Goal: Task Accomplishment & Management: Manage account settings

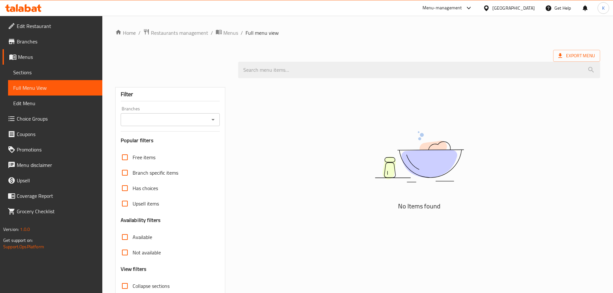
click at [503, 7] on div "United Arab Emirates" at bounding box center [513, 8] width 42 height 7
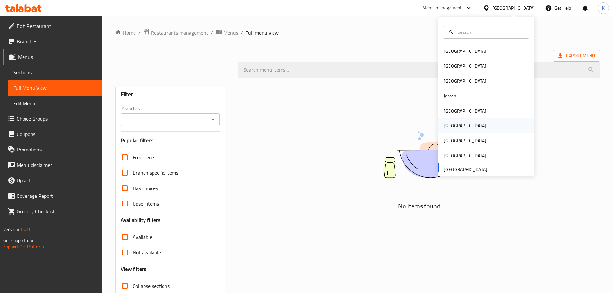
click at [444, 127] on div "[GEOGRAPHIC_DATA]" at bounding box center [465, 125] width 42 height 7
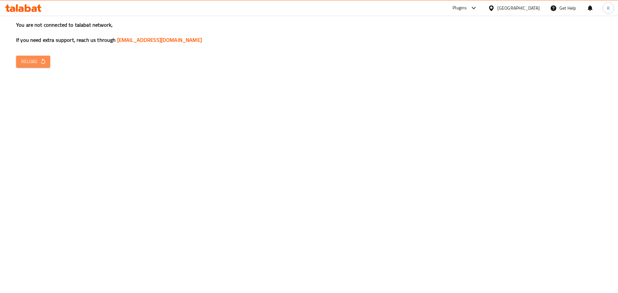
click at [29, 58] on span "Reload" at bounding box center [33, 62] width 24 height 8
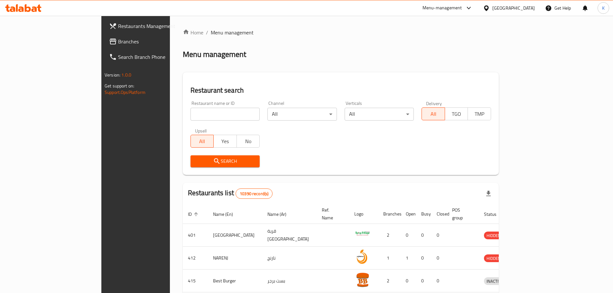
click at [118, 40] on span "Branches" at bounding box center [158, 42] width 80 height 8
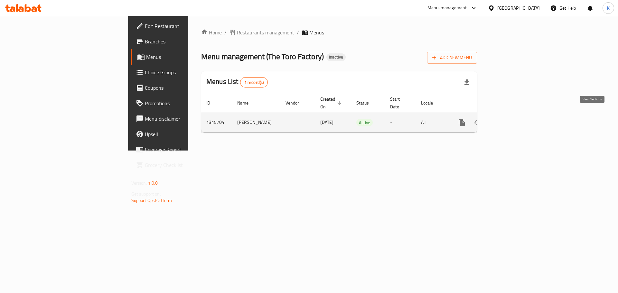
click at [511, 120] on icon "enhanced table" at bounding box center [508, 123] width 6 height 6
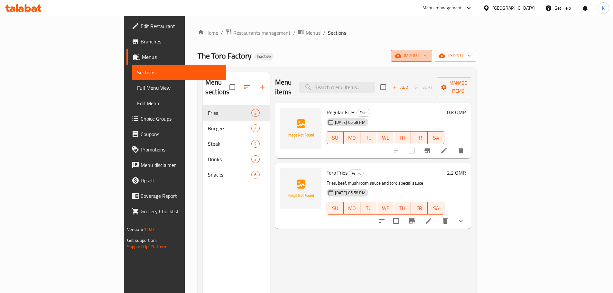
click at [427, 57] on span "import" at bounding box center [411, 56] width 31 height 8
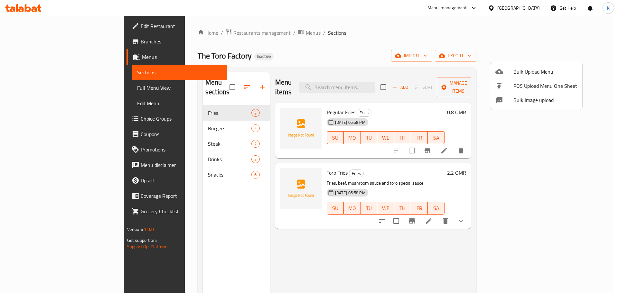
click at [532, 101] on span "Bulk Image upload" at bounding box center [545, 100] width 64 height 8
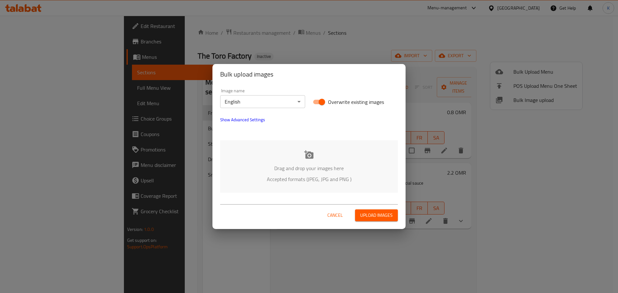
click at [312, 166] on p "Drag and drop your images here" at bounding box center [309, 168] width 158 height 8
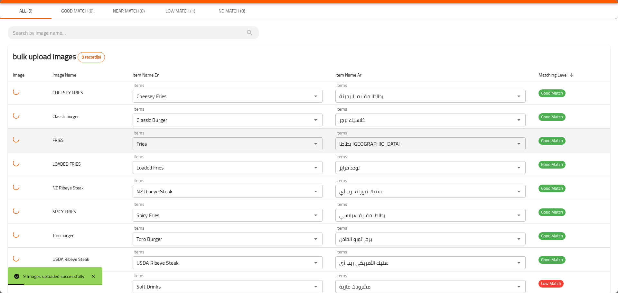
scroll to position [32, 0]
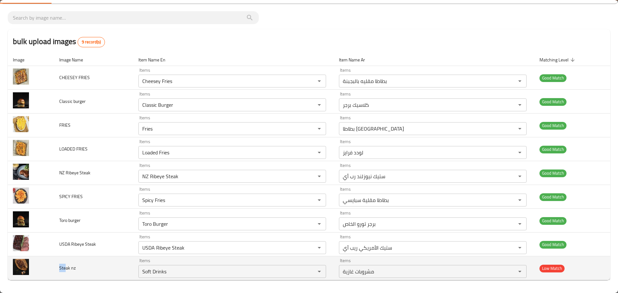
drag, startPoint x: 66, startPoint y: 268, endPoint x: 60, endPoint y: 270, distance: 6.4
click at [60, 270] on span "Steak nz" at bounding box center [67, 268] width 16 height 8
copy span "Ste"
click at [161, 275] on nz "Soft Drinks" at bounding box center [222, 271] width 165 height 9
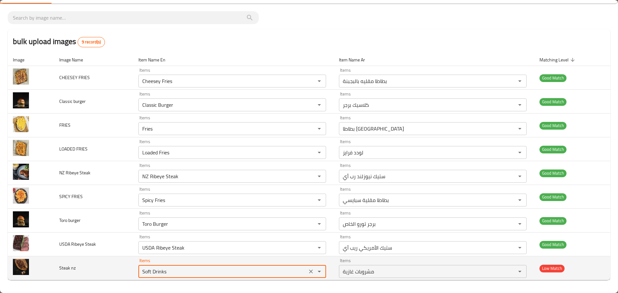
paste nz "te"
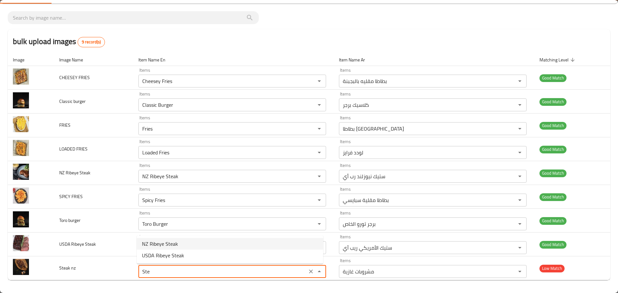
click at [171, 243] on span "NZ Ribeye Steak" at bounding box center [160, 244] width 36 height 8
type nz "NZ Ribeye Steak"
type nz-ar "ستيك نيوزلند رب أي"
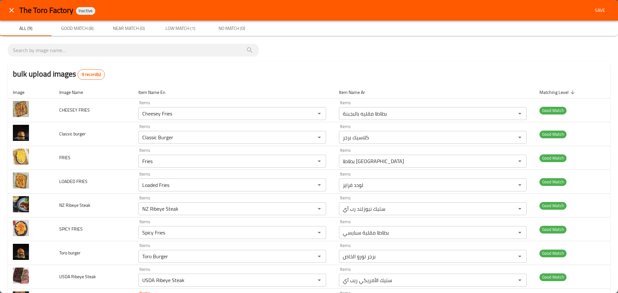
type nz "NZ Ribeye Steak"
click at [595, 14] on span "Save" at bounding box center [599, 10] width 15 height 8
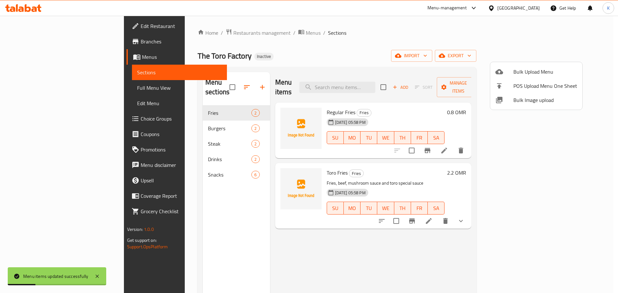
click at [355, 52] on div at bounding box center [309, 146] width 618 height 293
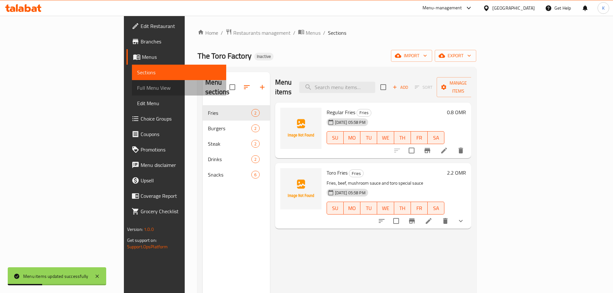
click at [132, 80] on link "Full Menu View" at bounding box center [179, 87] width 94 height 15
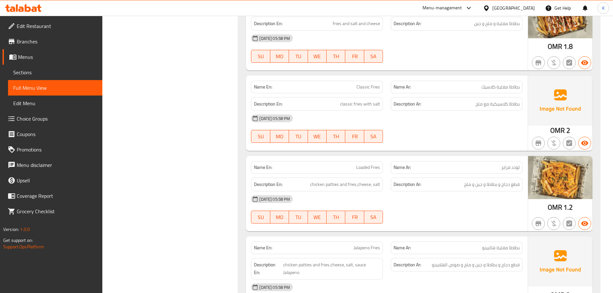
scroll to position [1273, 0]
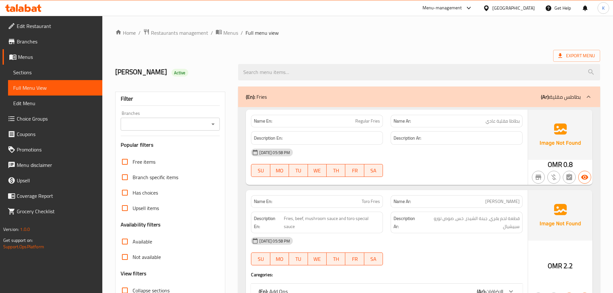
click at [24, 24] on span "Edit Restaurant" at bounding box center [57, 26] width 80 height 8
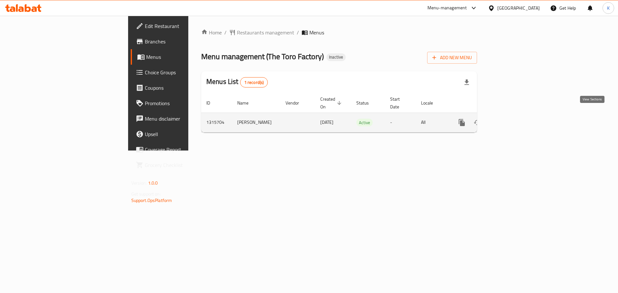
click at [512, 119] on icon "enhanced table" at bounding box center [508, 123] width 8 height 8
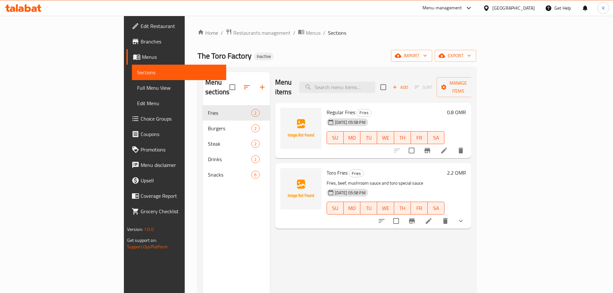
click at [365, 51] on div "The Toro Factory Inactive import export" at bounding box center [337, 56] width 279 height 12
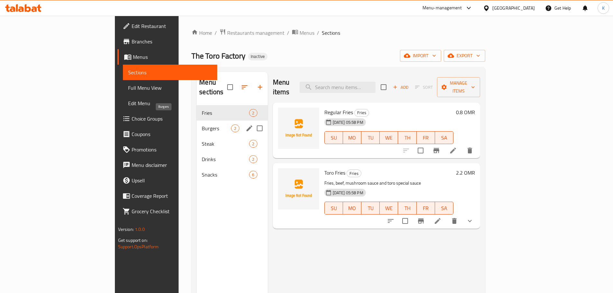
click at [202, 125] on span "Burgers" at bounding box center [216, 129] width 29 height 8
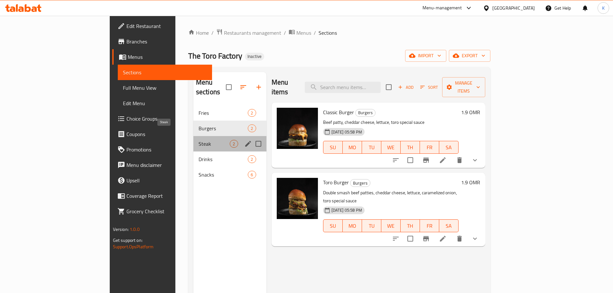
click at [198, 140] on span "Steak" at bounding box center [214, 144] width 32 height 8
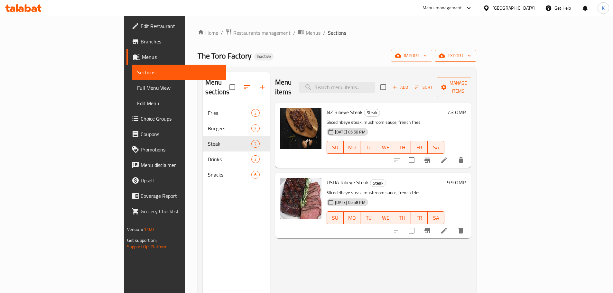
click at [471, 52] on span "export" at bounding box center [455, 56] width 31 height 8
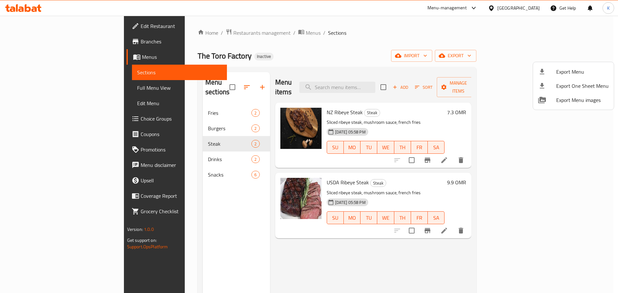
click at [563, 70] on span "Export Menu" at bounding box center [582, 72] width 52 height 8
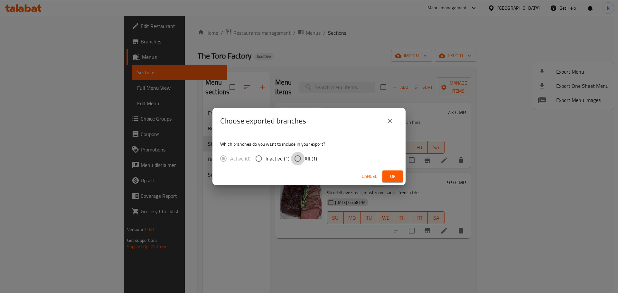
click at [299, 155] on input "All (1)" at bounding box center [298, 159] width 14 height 14
radio input "true"
click at [391, 179] on span "Ok" at bounding box center [392, 176] width 10 height 8
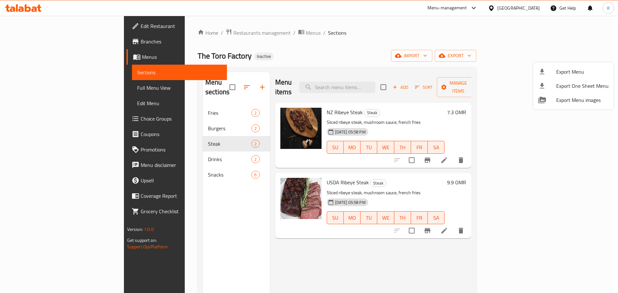
click at [156, 153] on div at bounding box center [309, 146] width 618 height 293
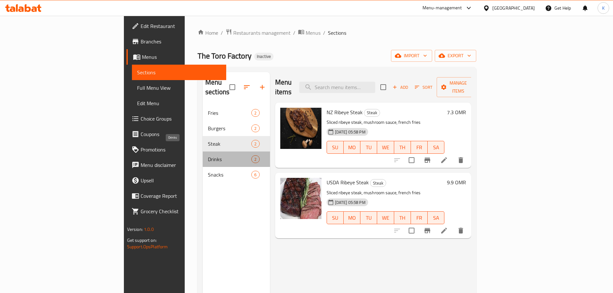
click at [208, 155] on span "Drinks" at bounding box center [229, 159] width 43 height 8
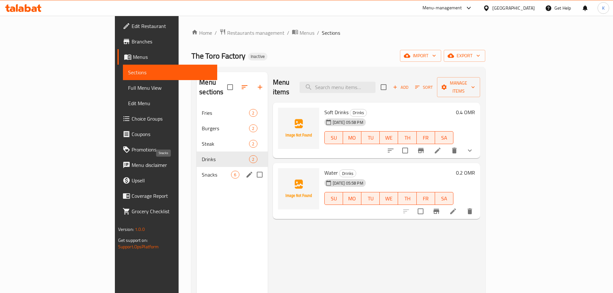
click at [202, 171] on span "Snacks" at bounding box center [216, 175] width 29 height 8
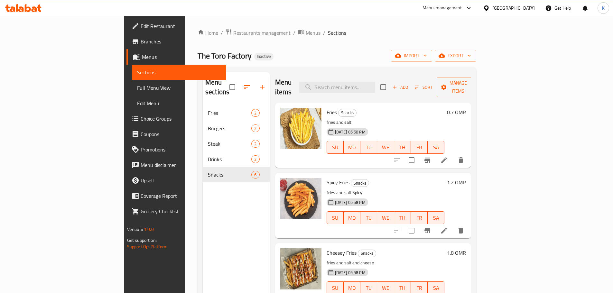
click at [523, 6] on div "[GEOGRAPHIC_DATA]" at bounding box center [513, 8] width 42 height 7
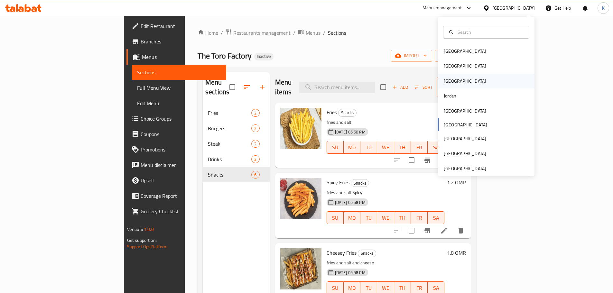
click at [451, 82] on div "[GEOGRAPHIC_DATA]" at bounding box center [464, 81] width 53 height 15
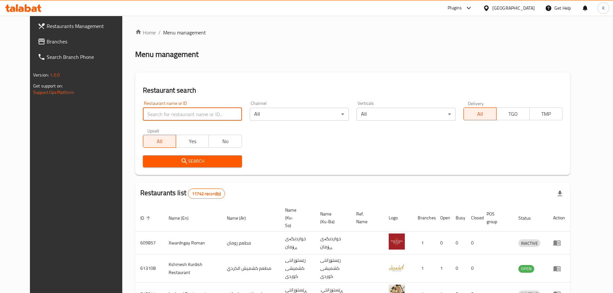
click at [148, 112] on input "search" at bounding box center [192, 114] width 99 height 13
paste input "699187"
type input "699187"
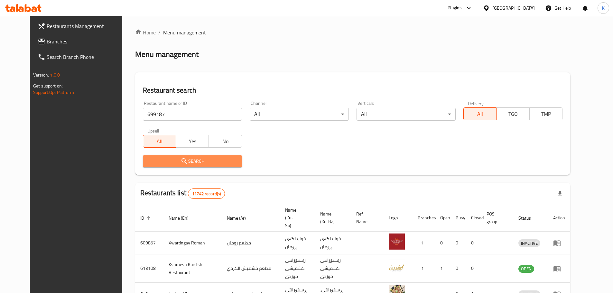
click at [160, 155] on button "Search" at bounding box center [192, 161] width 99 height 12
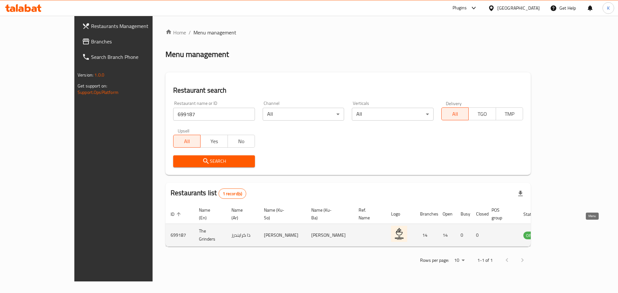
click at [564, 233] on icon "enhanced table" at bounding box center [560, 235] width 7 height 5
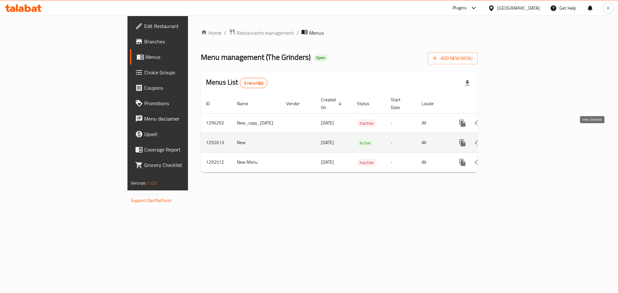
click at [512, 139] on icon "enhanced table" at bounding box center [509, 143] width 8 height 8
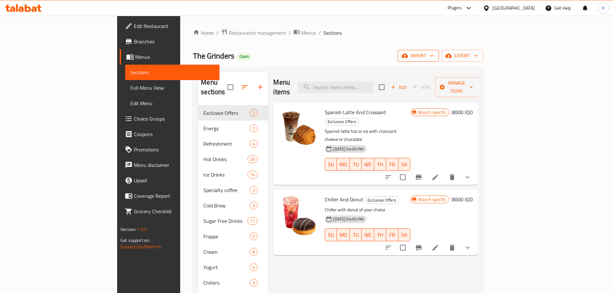
click at [434, 56] on span "import" at bounding box center [418, 56] width 31 height 8
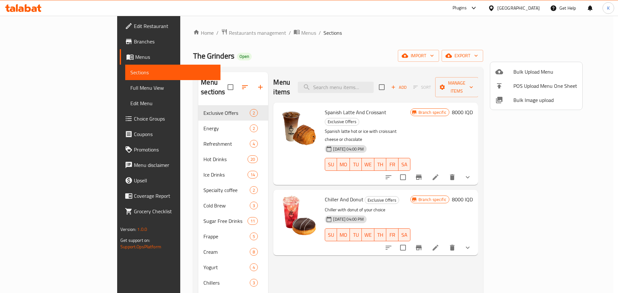
click at [509, 101] on div at bounding box center [504, 100] width 18 height 8
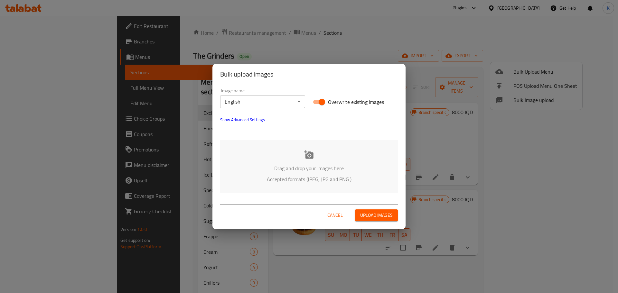
click at [287, 165] on p "Drag and drop your images here" at bounding box center [309, 168] width 158 height 8
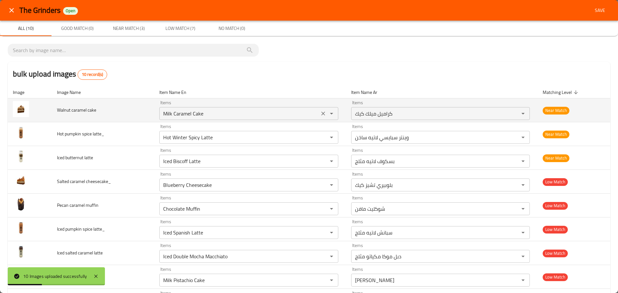
drag, startPoint x: 212, startPoint y: 108, endPoint x: 158, endPoint y: 103, distance: 54.3
click at [159, 103] on div "Items Milk Caramel Cake Items" at bounding box center [248, 110] width 179 height 20
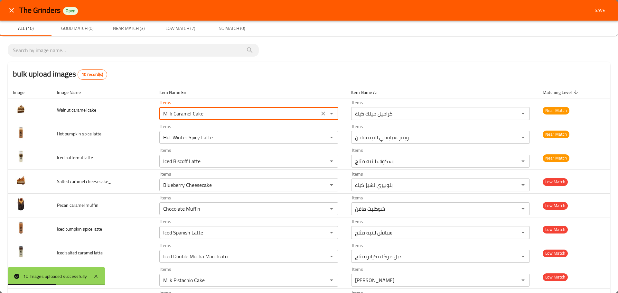
click at [14, 9] on icon "close" at bounding box center [11, 10] width 5 height 5
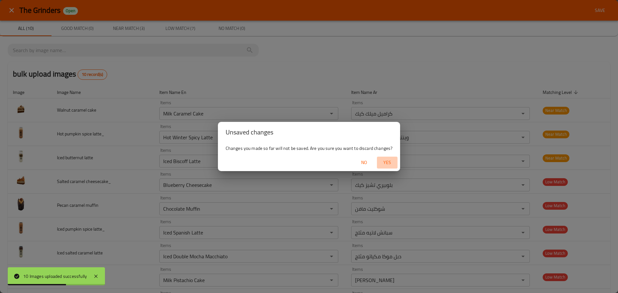
click at [378, 163] on button "Yes" at bounding box center [387, 163] width 21 height 12
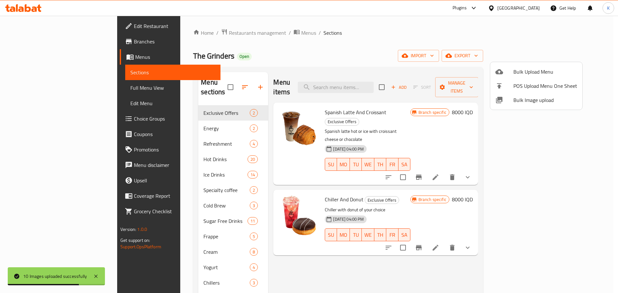
click at [40, 58] on div at bounding box center [309, 146] width 618 height 293
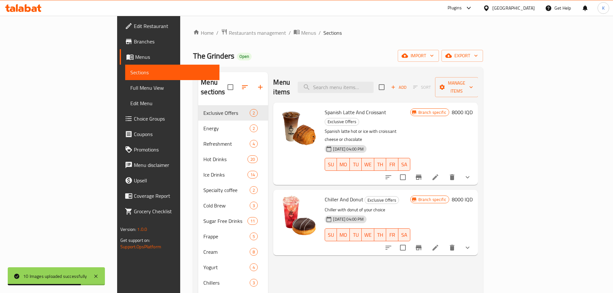
click at [135, 58] on span "Menus" at bounding box center [174, 57] width 79 height 8
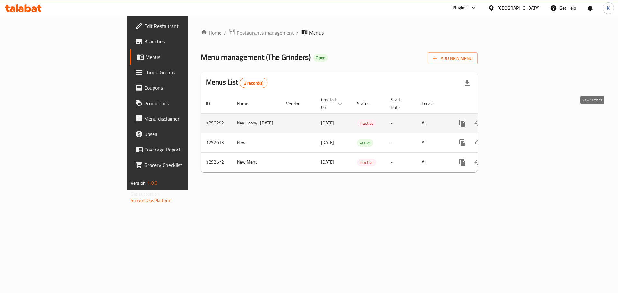
click at [512, 119] on icon "enhanced table" at bounding box center [509, 123] width 8 height 8
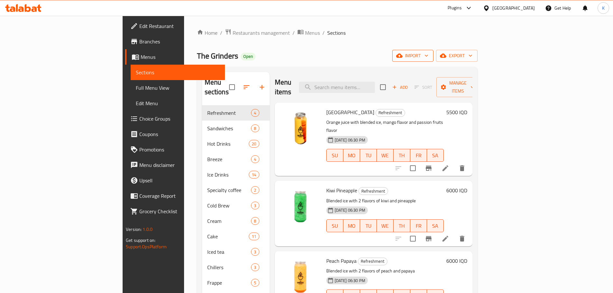
click at [428, 56] on span "import" at bounding box center [412, 56] width 31 height 8
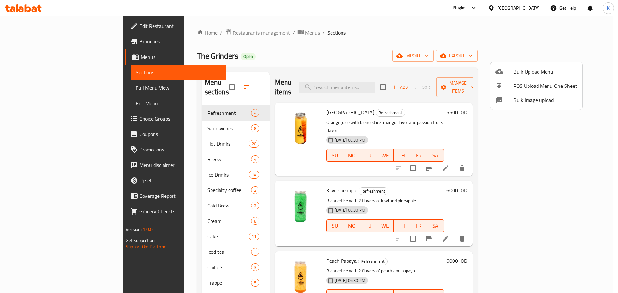
click at [528, 101] on span "Bulk Image upload" at bounding box center [545, 100] width 64 height 8
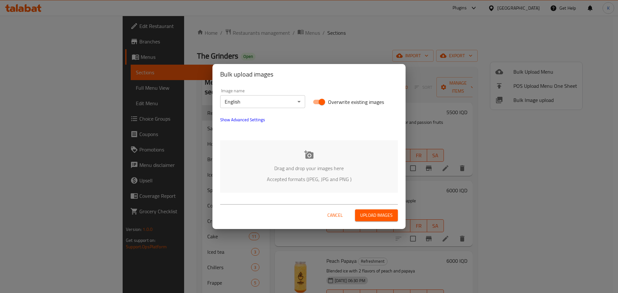
click at [315, 164] on p "Drag and drop your images here" at bounding box center [309, 168] width 158 height 8
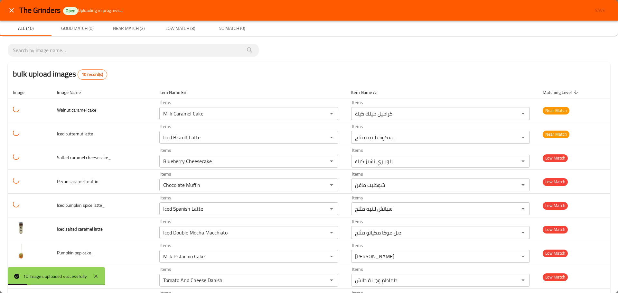
click at [6, 8] on button "close" at bounding box center [11, 10] width 15 height 15
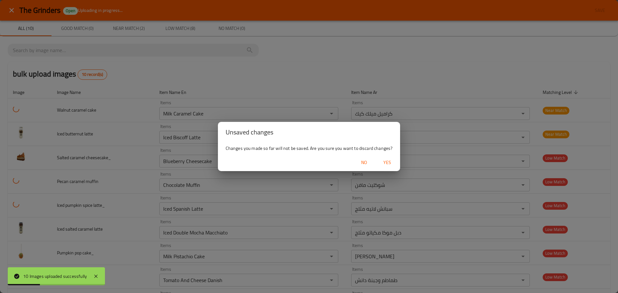
click at [387, 165] on span "Yes" at bounding box center [386, 163] width 15 height 8
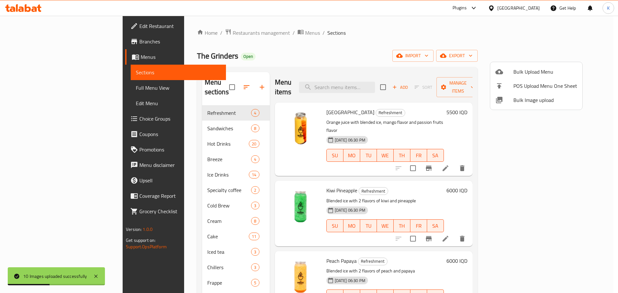
click at [28, 57] on div at bounding box center [309, 146] width 618 height 293
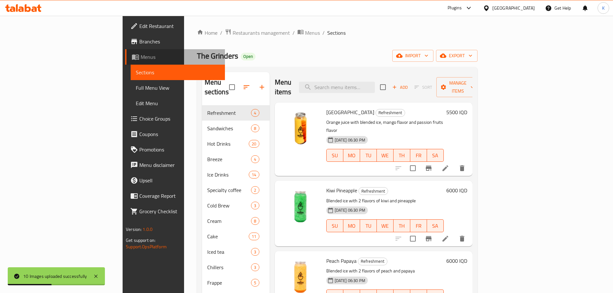
click at [141, 57] on span "Menus" at bounding box center [180, 57] width 79 height 8
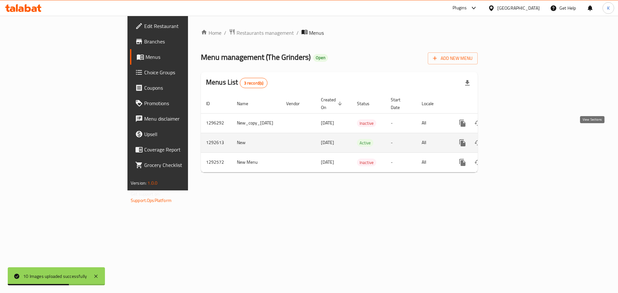
click at [512, 139] on icon "enhanced table" at bounding box center [509, 143] width 8 height 8
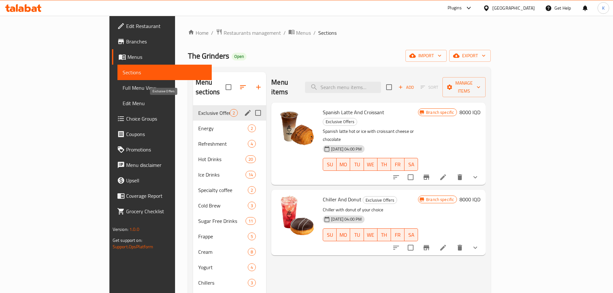
click at [198, 109] on span "Exclusive Offers" at bounding box center [214, 113] width 32 height 8
click at [198, 125] on span "Energy" at bounding box center [214, 129] width 32 height 8
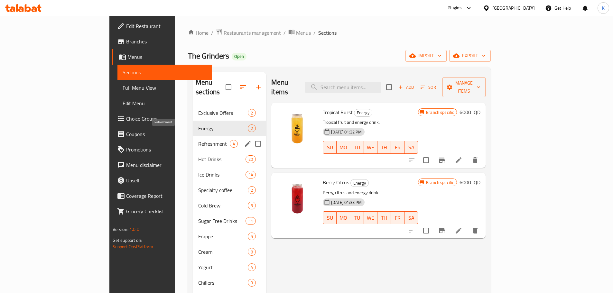
click at [198, 140] on span "Refreshment" at bounding box center [214, 144] width 32 height 8
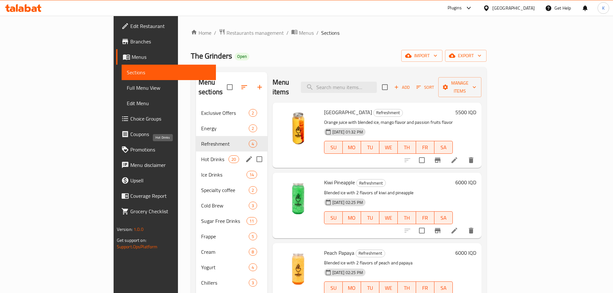
click at [201, 155] on span "Hot Drinks" at bounding box center [214, 159] width 27 height 8
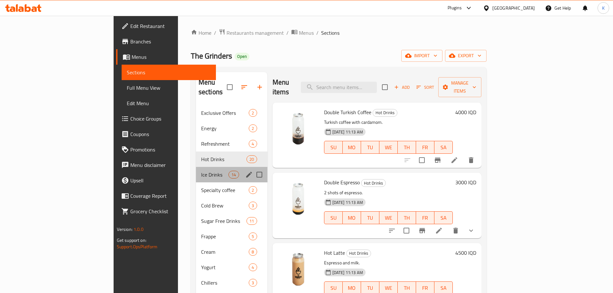
click at [196, 171] on div "Ice Drinks 14" at bounding box center [231, 174] width 71 height 15
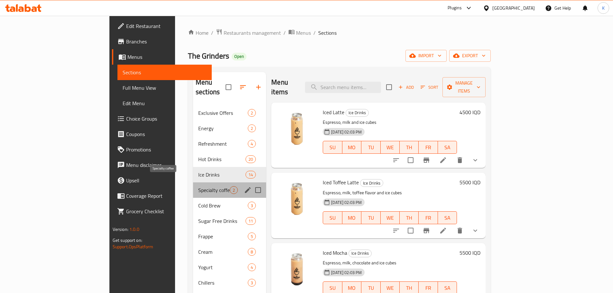
click at [198, 186] on span "Specialty coffee" at bounding box center [214, 190] width 32 height 8
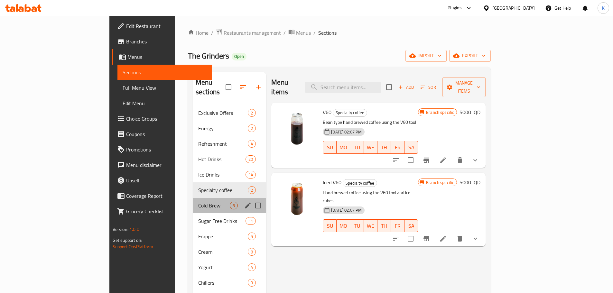
click at [193, 198] on div "Cold Brew 3" at bounding box center [229, 205] width 73 height 15
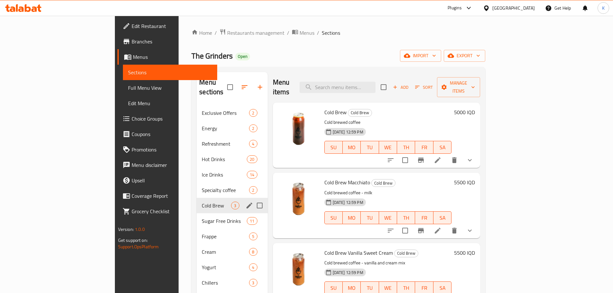
click at [197, 202] on div "Cold Brew 3" at bounding box center [232, 205] width 71 height 15
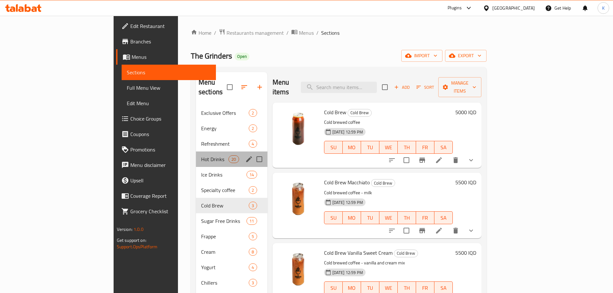
click at [196, 152] on div "Hot Drinks 20" at bounding box center [231, 159] width 71 height 15
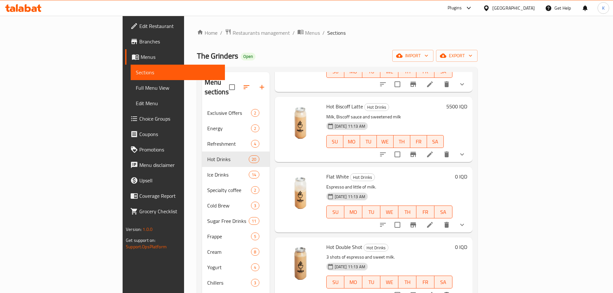
scroll to position [997, 0]
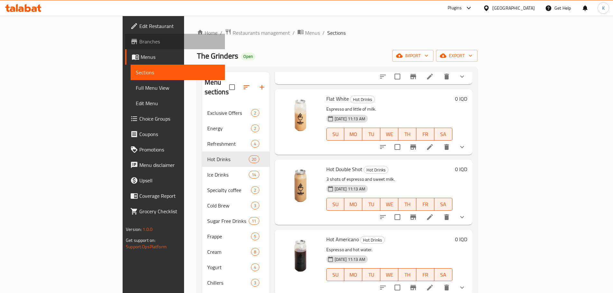
click at [139, 40] on span "Branches" at bounding box center [179, 42] width 80 height 8
